Goal: Task Accomplishment & Management: Manage account settings

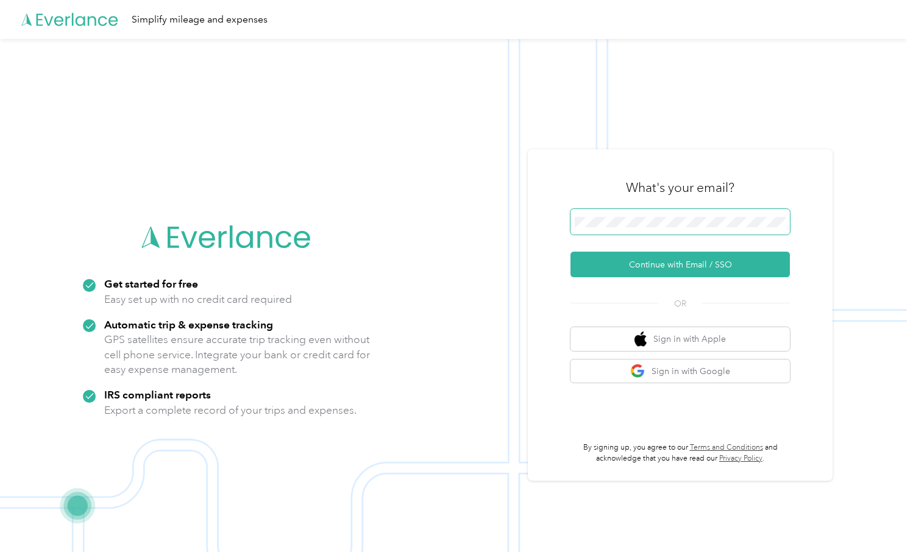
click at [632, 231] on span at bounding box center [680, 222] width 219 height 26
click at [663, 266] on button "Continue with Email / SSO" at bounding box center [680, 265] width 219 height 26
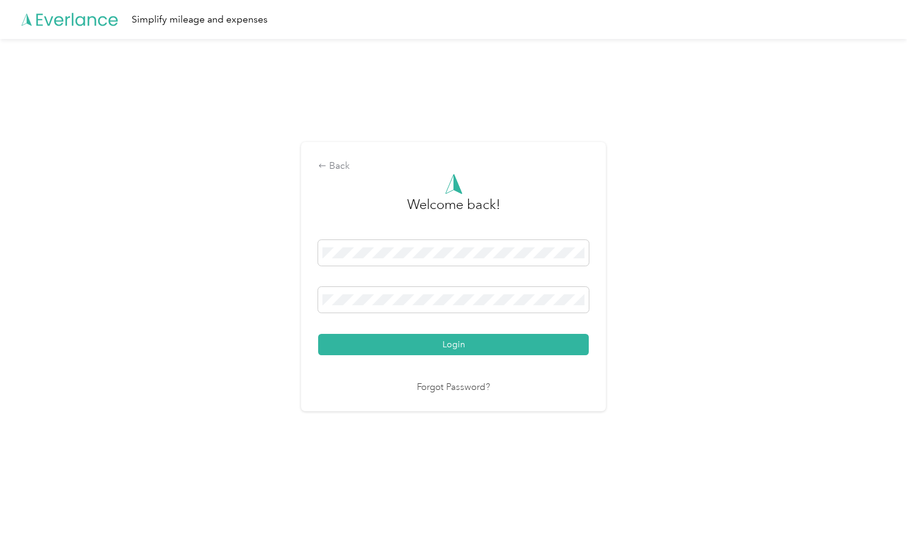
click at [424, 359] on div "Welcome back! Login Forgot Password?" at bounding box center [453, 284] width 271 height 221
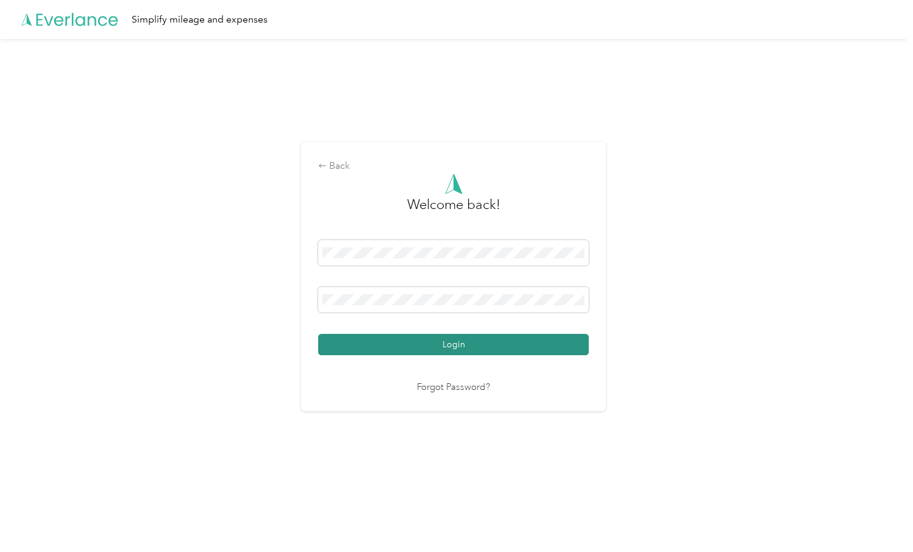
click at [425, 347] on button "Login" at bounding box center [453, 344] width 271 height 21
